Goal: Download file/media

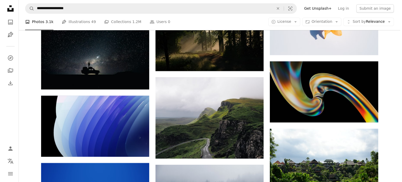
scroll to position [2842, 0]
